Goal: Task Accomplishment & Management: Complete application form

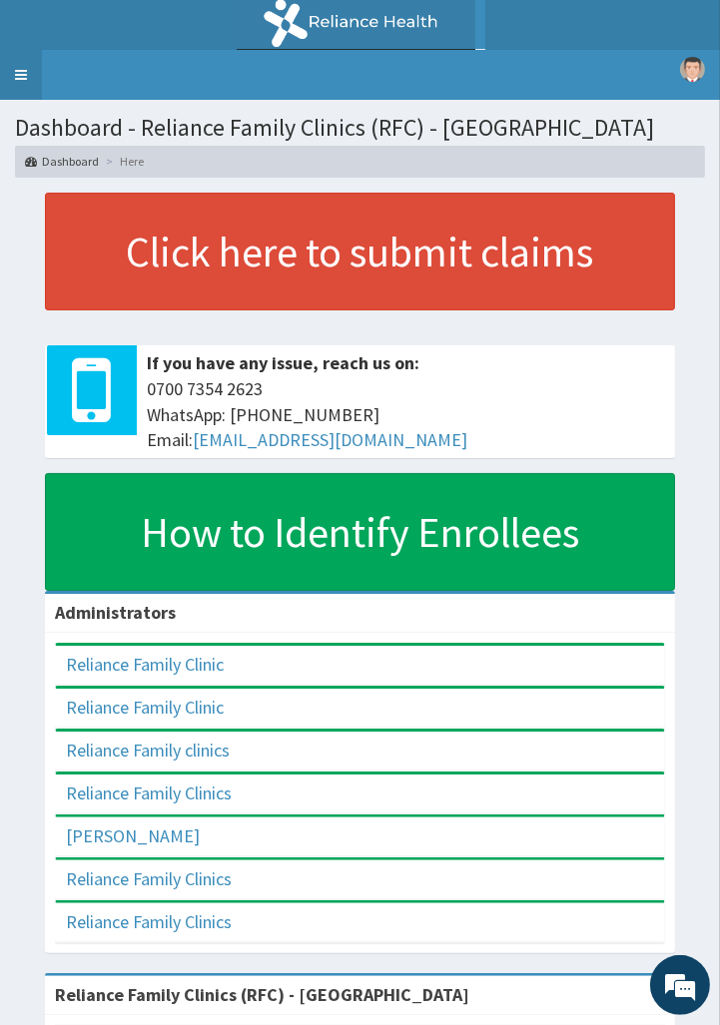
click at [14, 83] on link "Toggle navigation" at bounding box center [21, 75] width 42 height 50
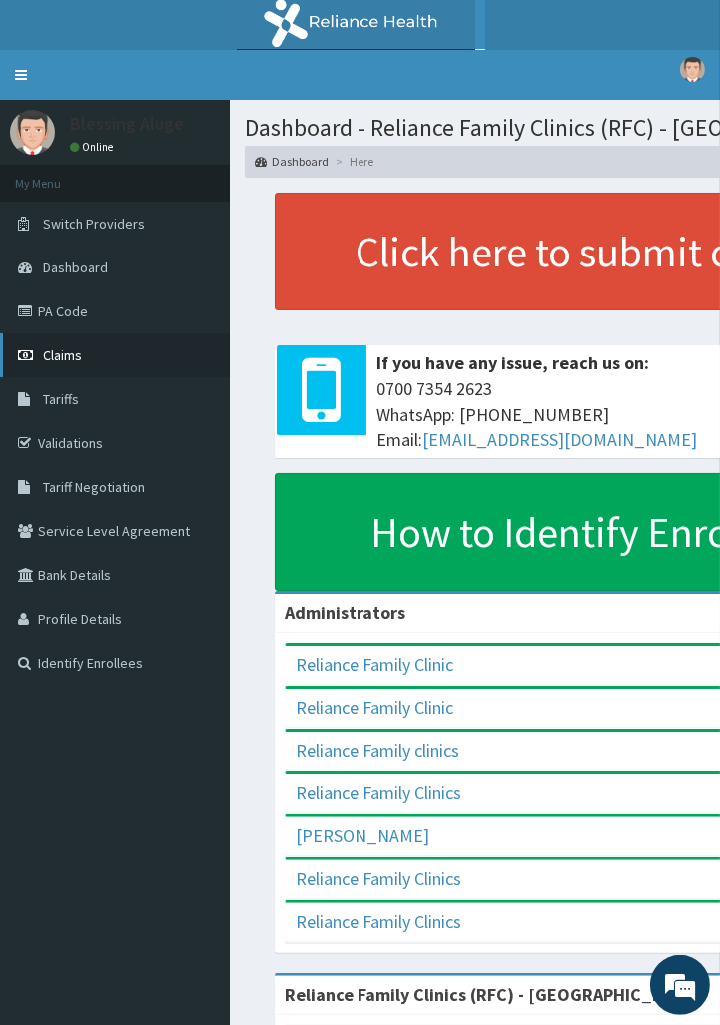
click at [104, 354] on link "Claims" at bounding box center [115, 355] width 230 height 44
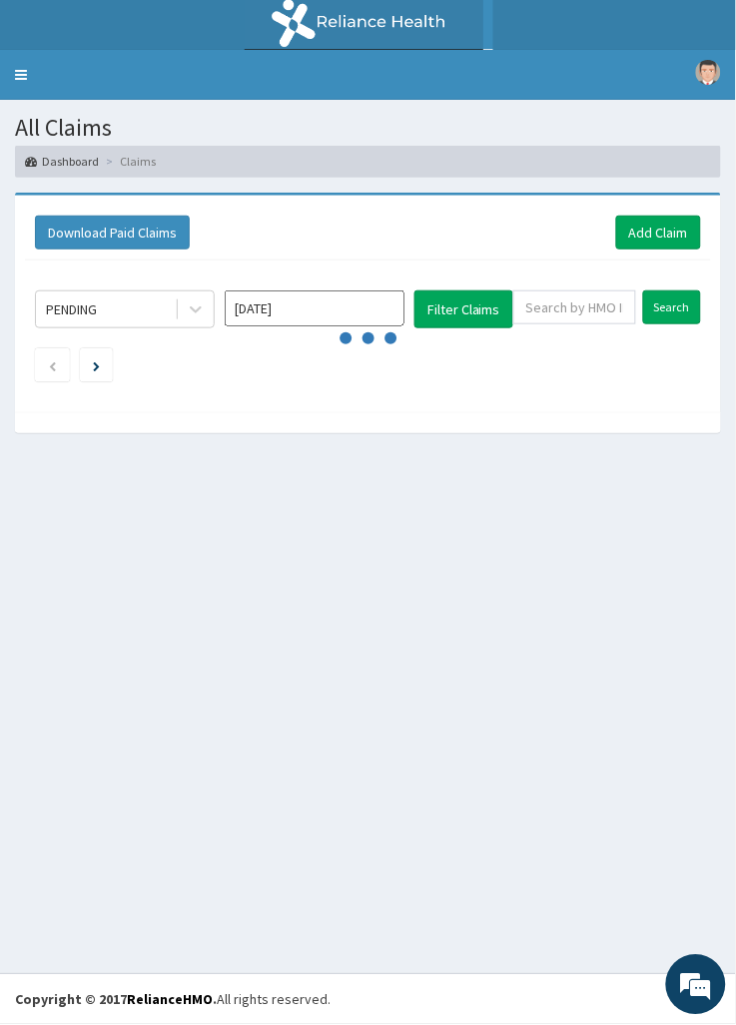
drag, startPoint x: 606, startPoint y: 251, endPoint x: 627, endPoint y: 244, distance: 22.1
click at [607, 250] on div "Download Paid Claims Add Claim" at bounding box center [368, 233] width 686 height 55
click at [646, 241] on link "Add Claim" at bounding box center [658, 233] width 85 height 34
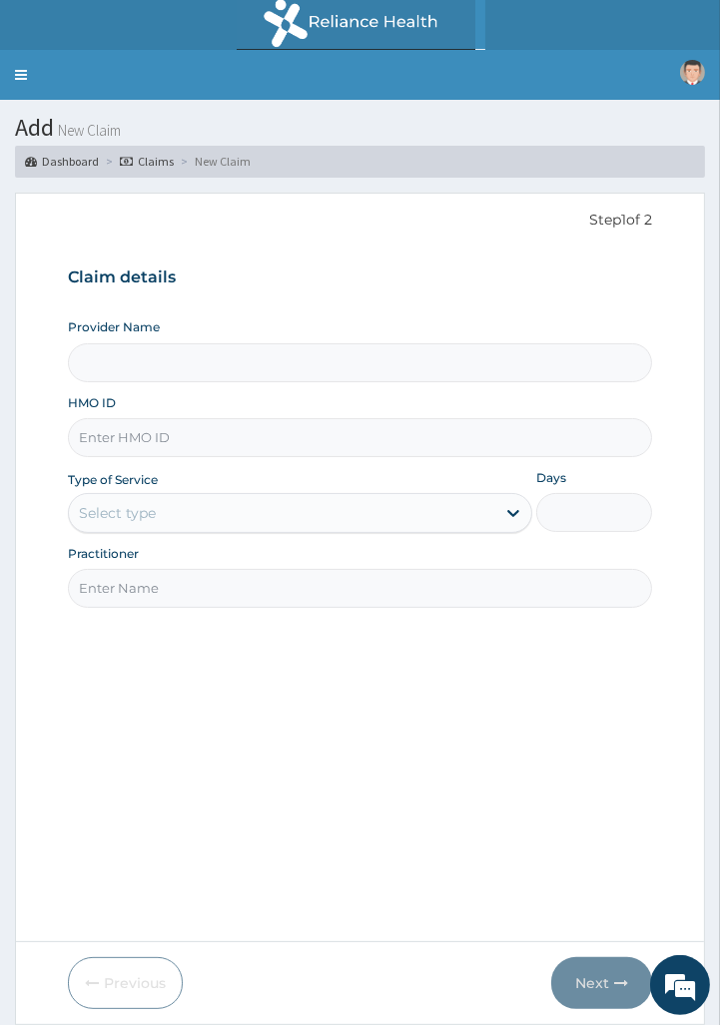
type input "Reliance Family Clinics (RFC) - Port Harcourt"
click at [158, 440] on input "HMO ID" at bounding box center [360, 437] width 585 height 39
click at [187, 442] on input "HMO ID" at bounding box center [360, 437] width 585 height 39
paste input "SFA/11744/A"
type input "SFA/11744/A"
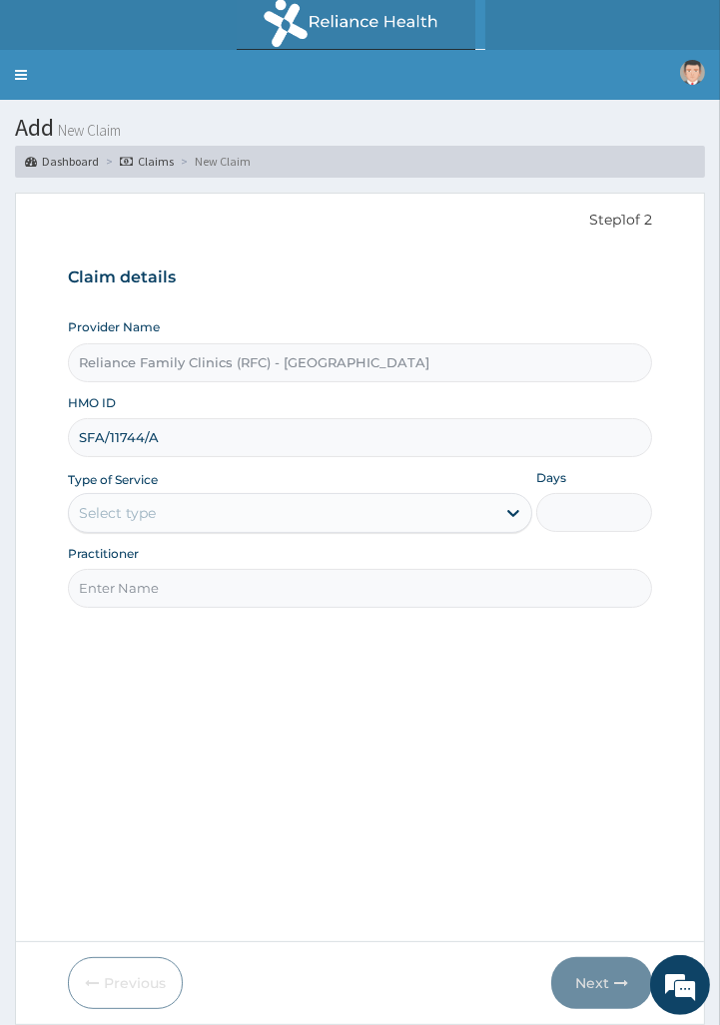
click at [156, 507] on div "Select type" at bounding box center [282, 513] width 426 height 32
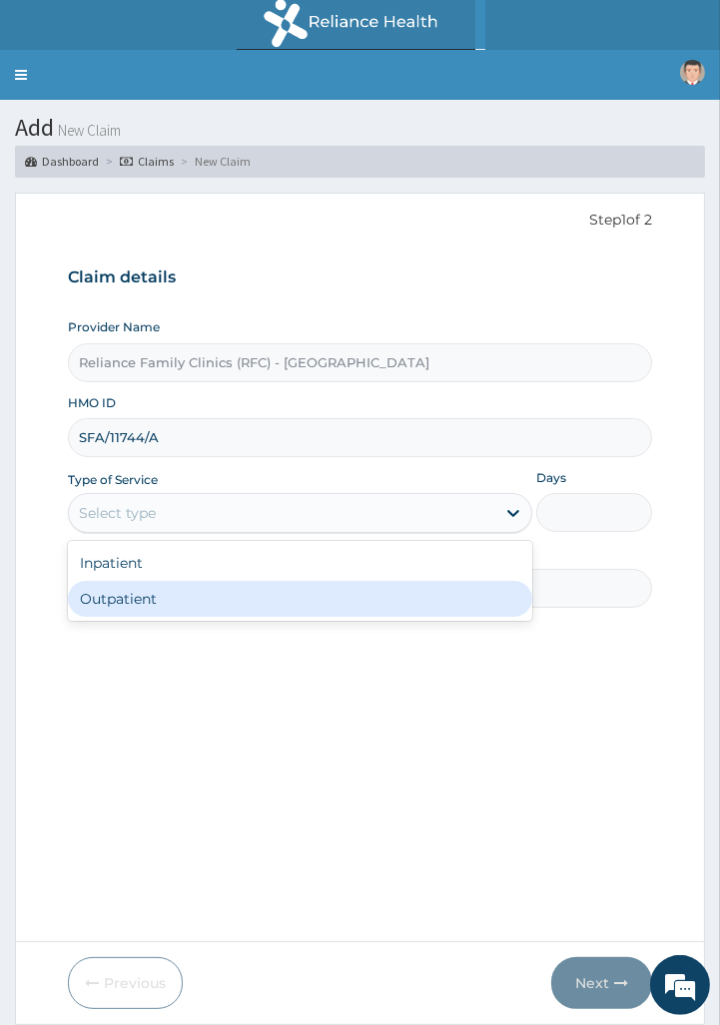
click at [140, 615] on div "Outpatient" at bounding box center [300, 599] width 464 height 36
type input "1"
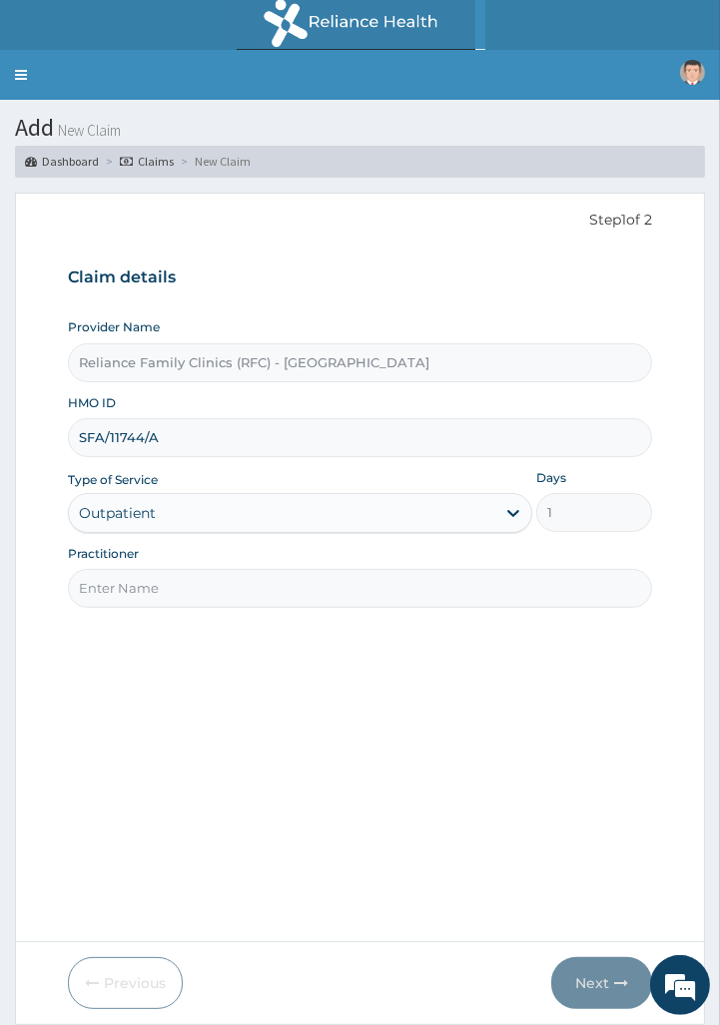
click at [271, 608] on input "Practitioner" at bounding box center [360, 588] width 585 height 39
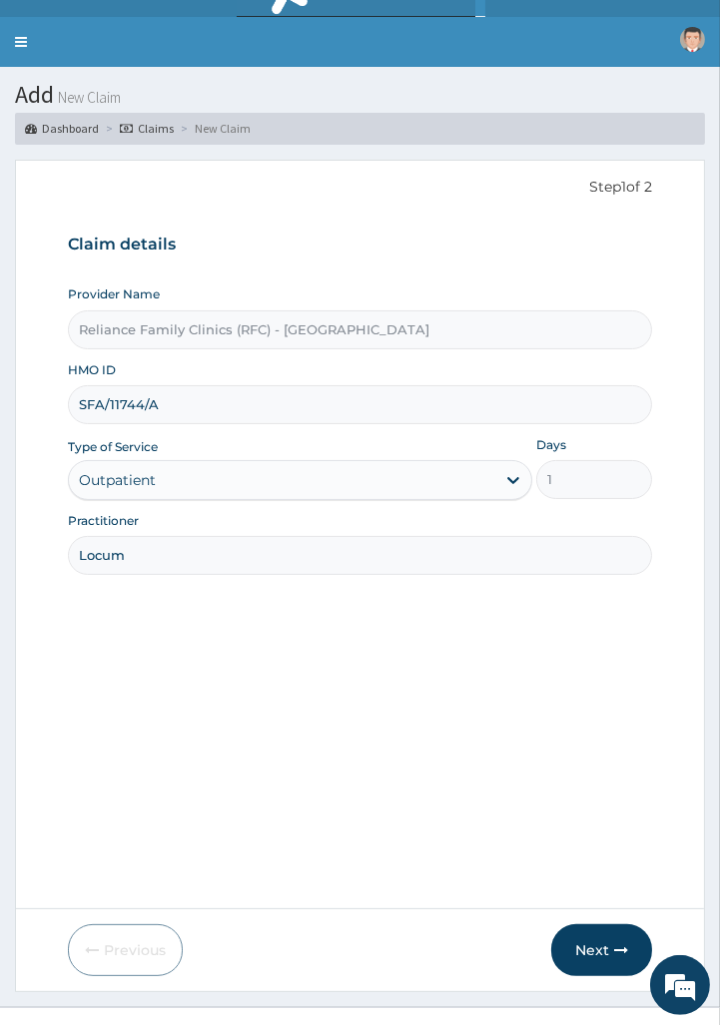
scroll to position [66, 0]
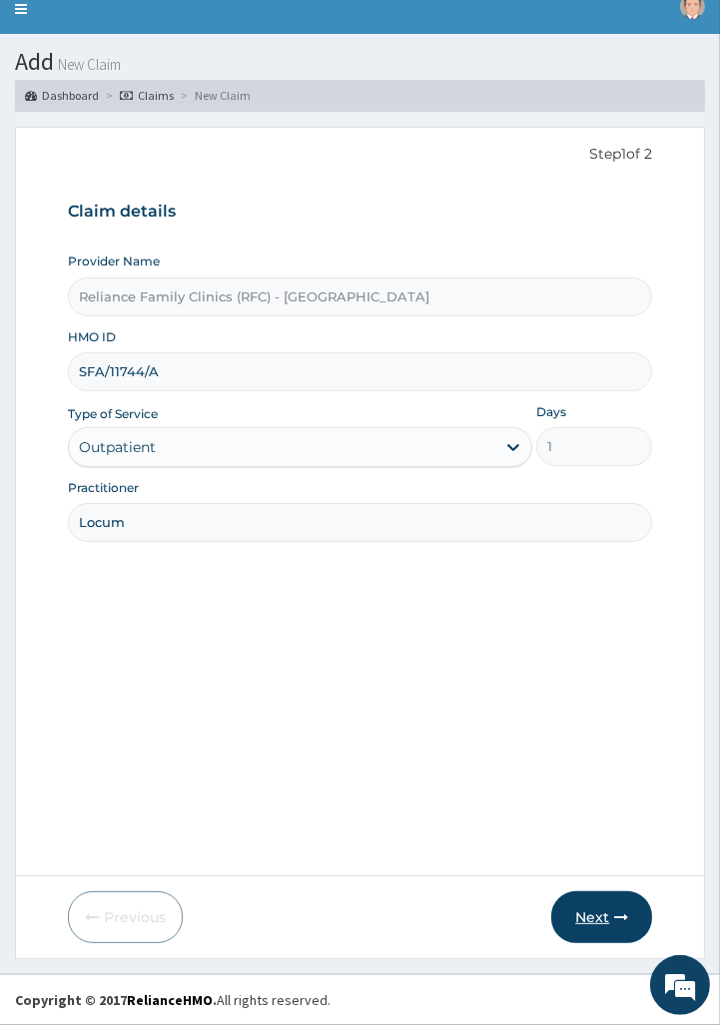
type input "Locum"
click at [570, 918] on button "Next" at bounding box center [601, 918] width 101 height 52
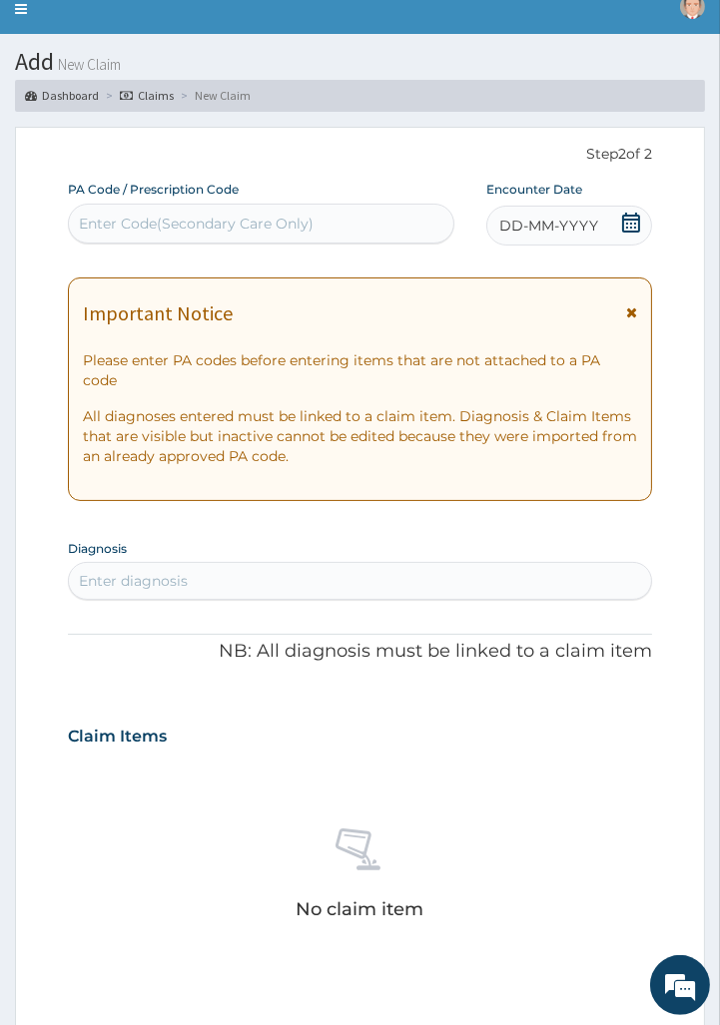
click at [603, 240] on div "DD-MM-YYYY" at bounding box center [569, 226] width 166 height 40
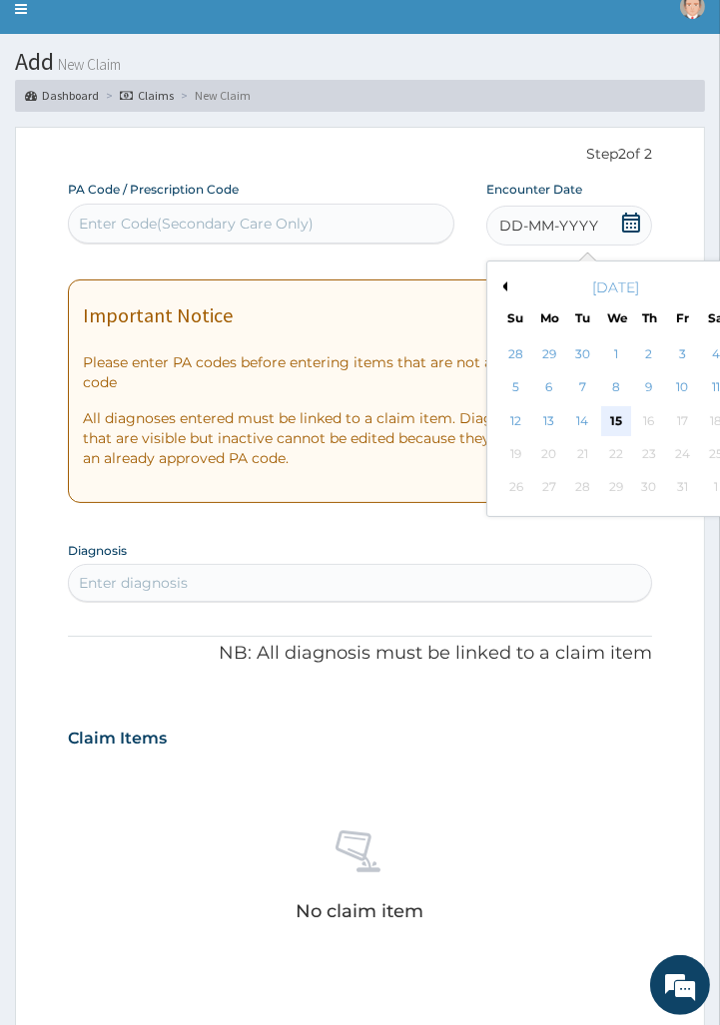
click at [610, 425] on div "15" at bounding box center [616, 421] width 30 height 30
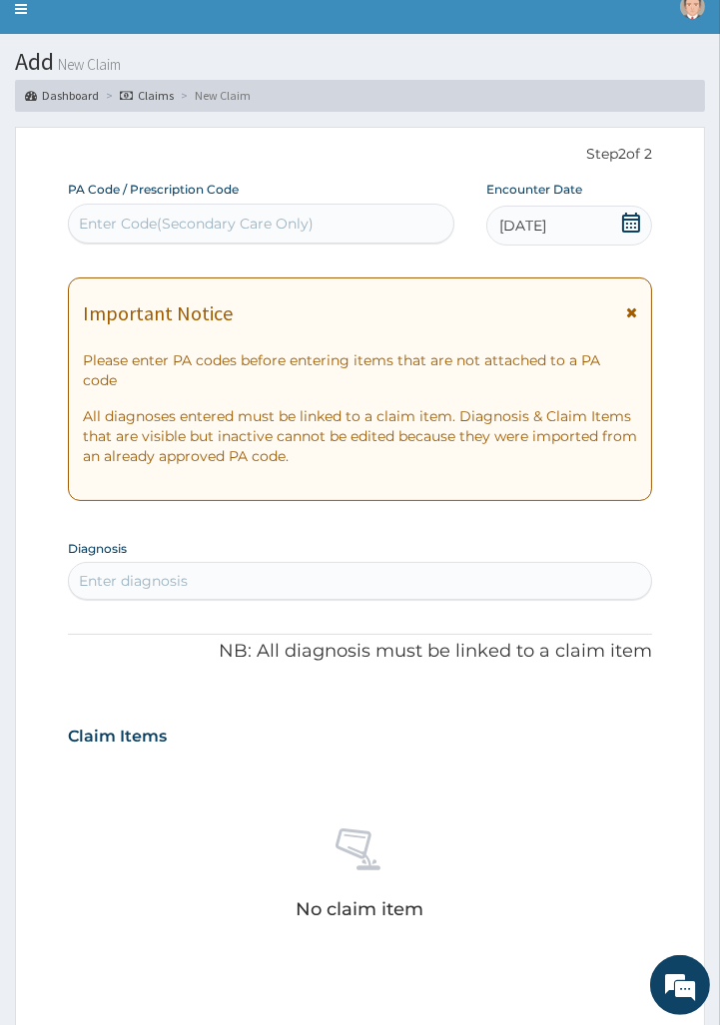
click at [277, 565] on div "Enter diagnosis" at bounding box center [360, 581] width 583 height 32
type input "MALARIA"
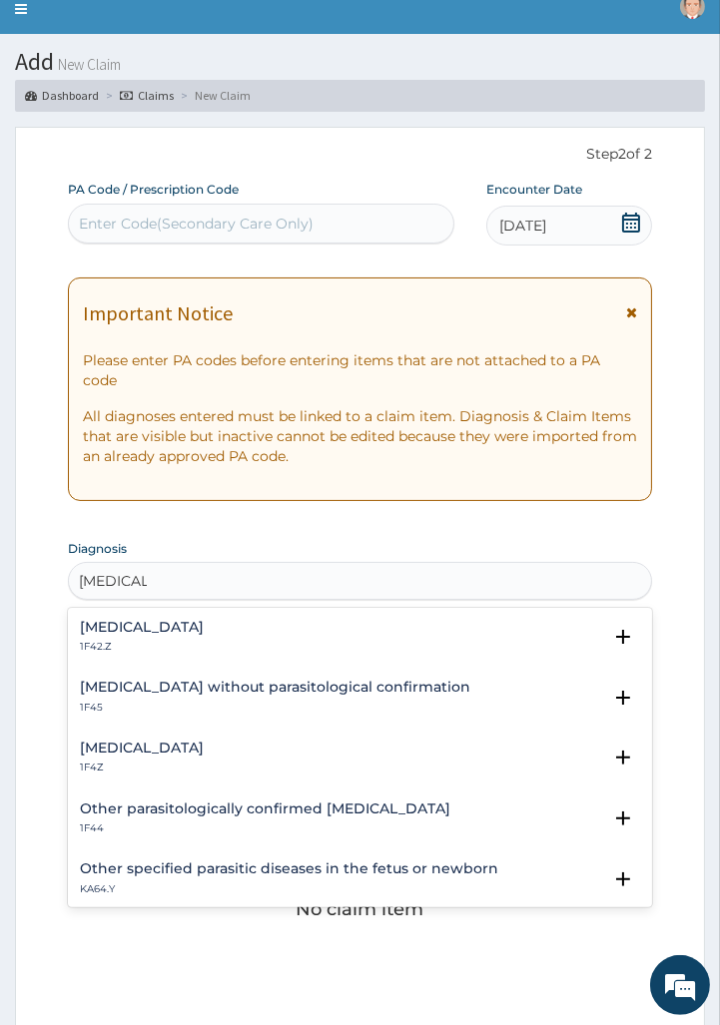
click at [204, 620] on h4 "Plasmodium malariae malaria without complication" at bounding box center [142, 627] width 124 height 15
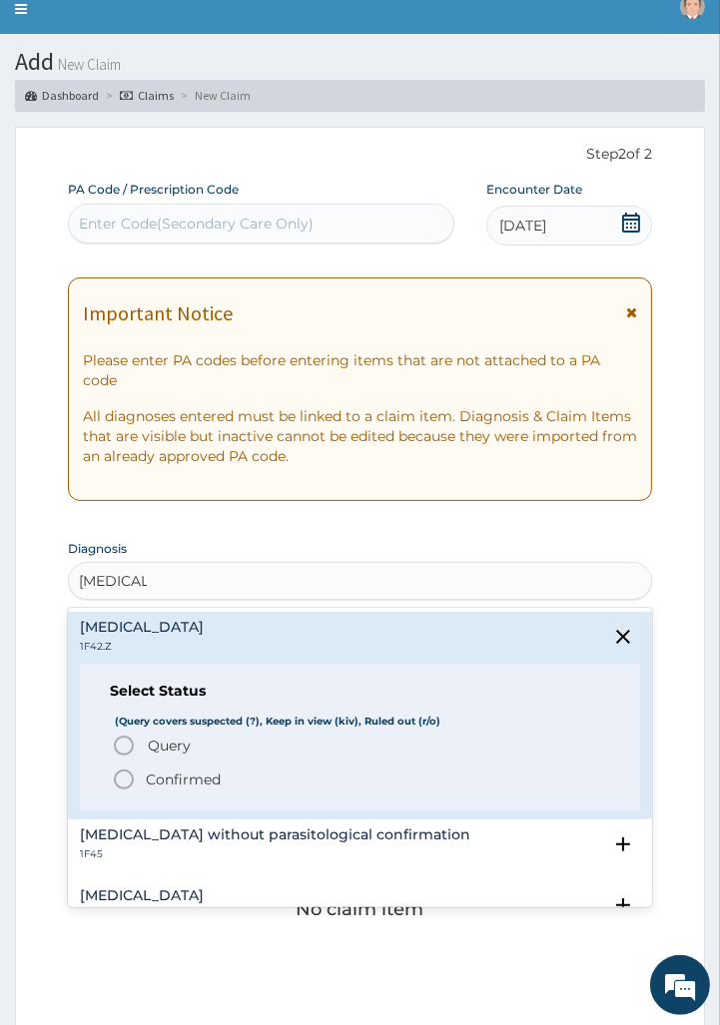
click at [163, 770] on p "Confirmed" at bounding box center [183, 780] width 75 height 20
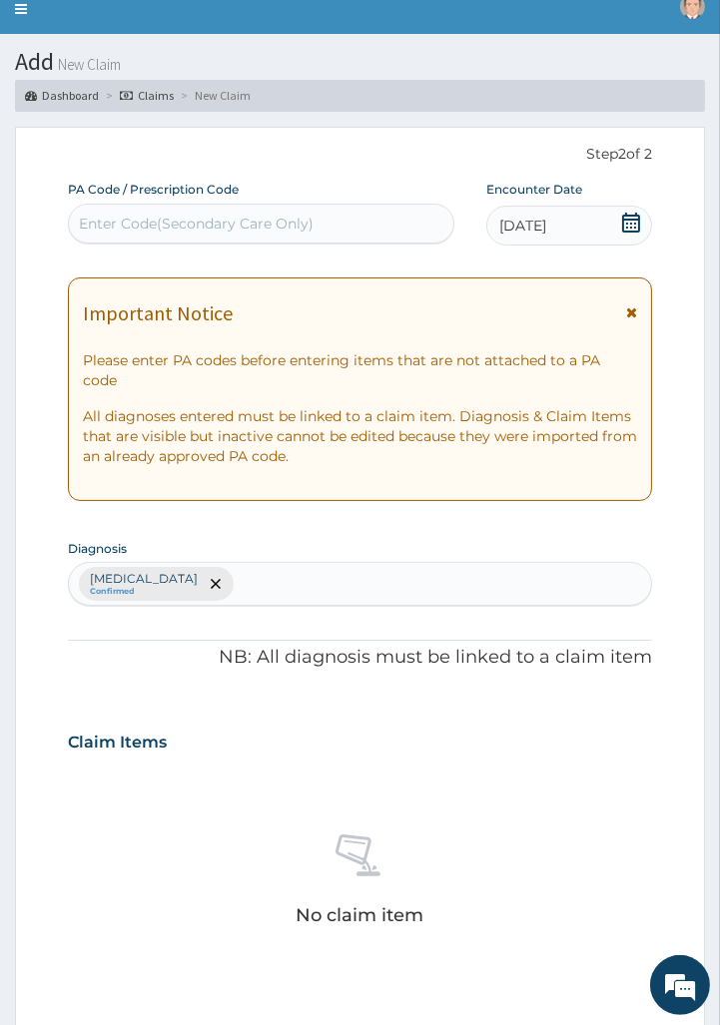
click at [47, 432] on form "Step 2 of 2 PA Code / Prescription Code Enter Code(Secondary Care Only) Encount…" at bounding box center [360, 875] width 690 height 1497
